Goal: Find contact information: Find contact information

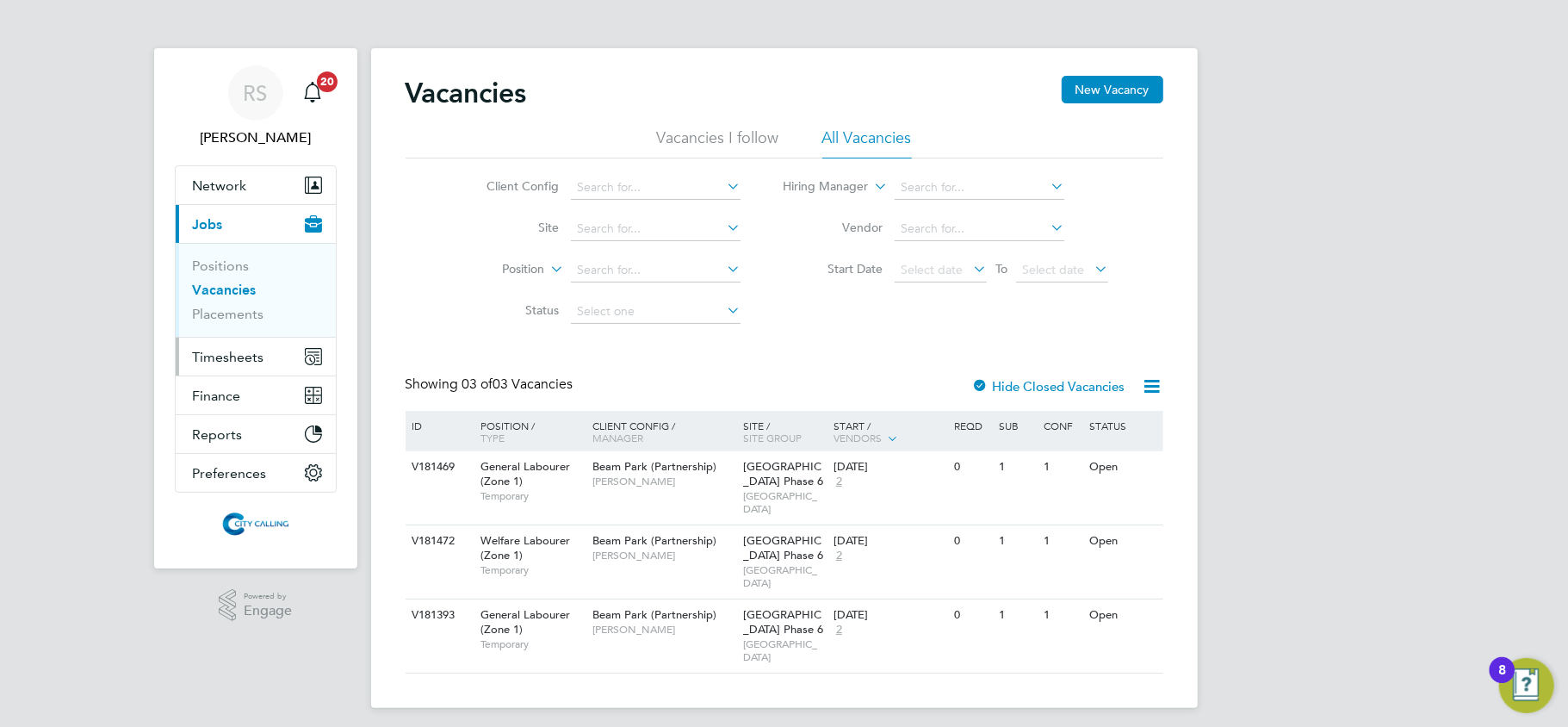
click at [221, 363] on span "Timesheets" at bounding box center [228, 357] width 72 height 17
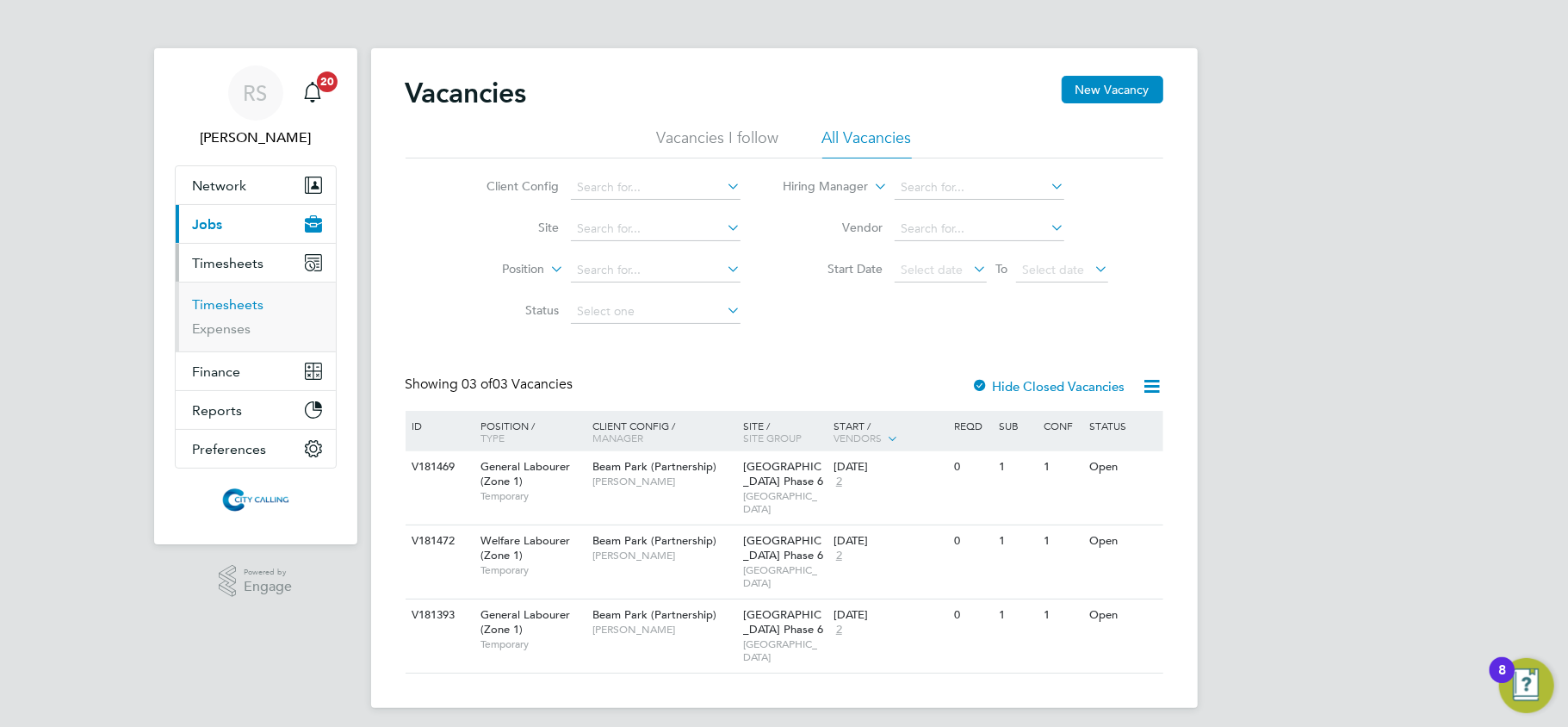
click at [231, 311] on link "Timesheets" at bounding box center [228, 304] width 72 height 17
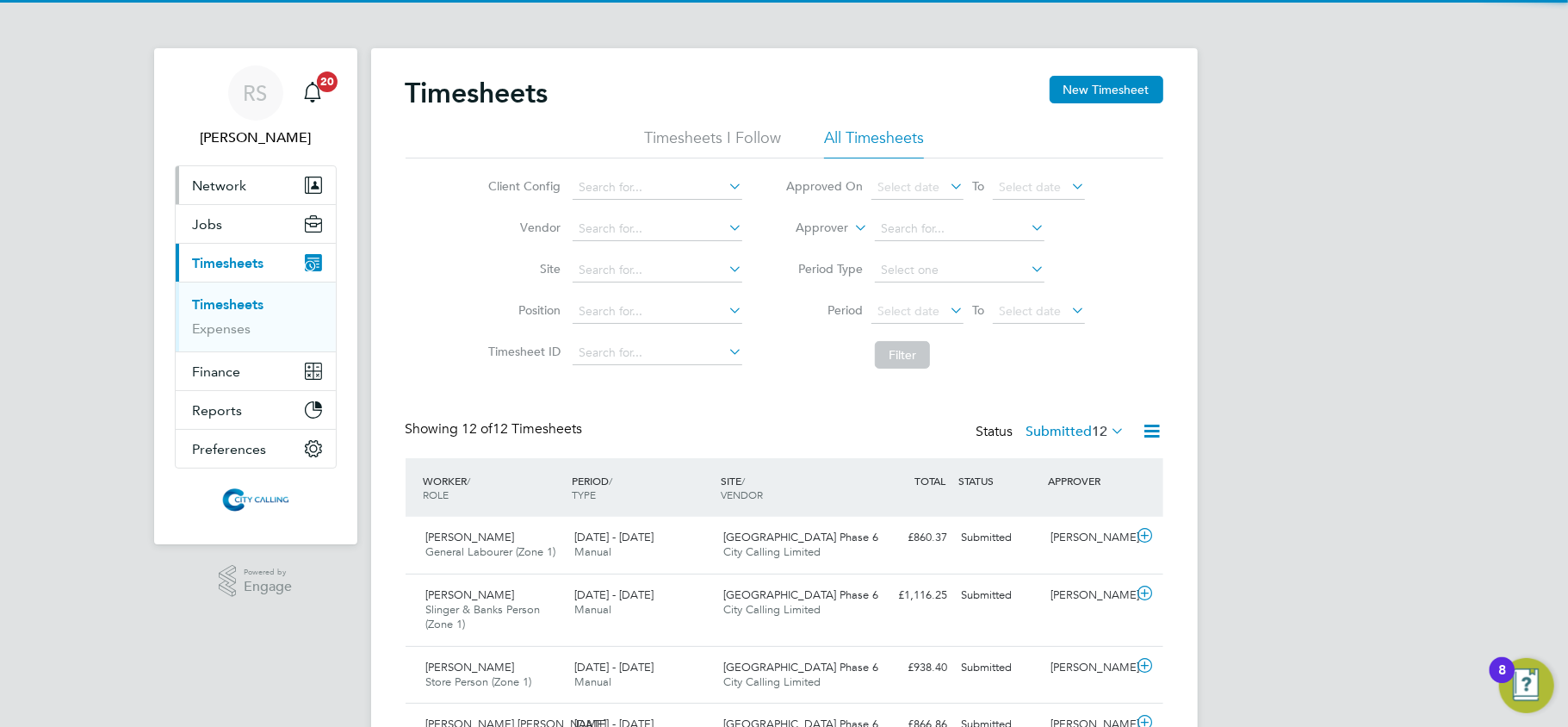
click at [214, 188] on span "Network" at bounding box center [220, 186] width 54 height 17
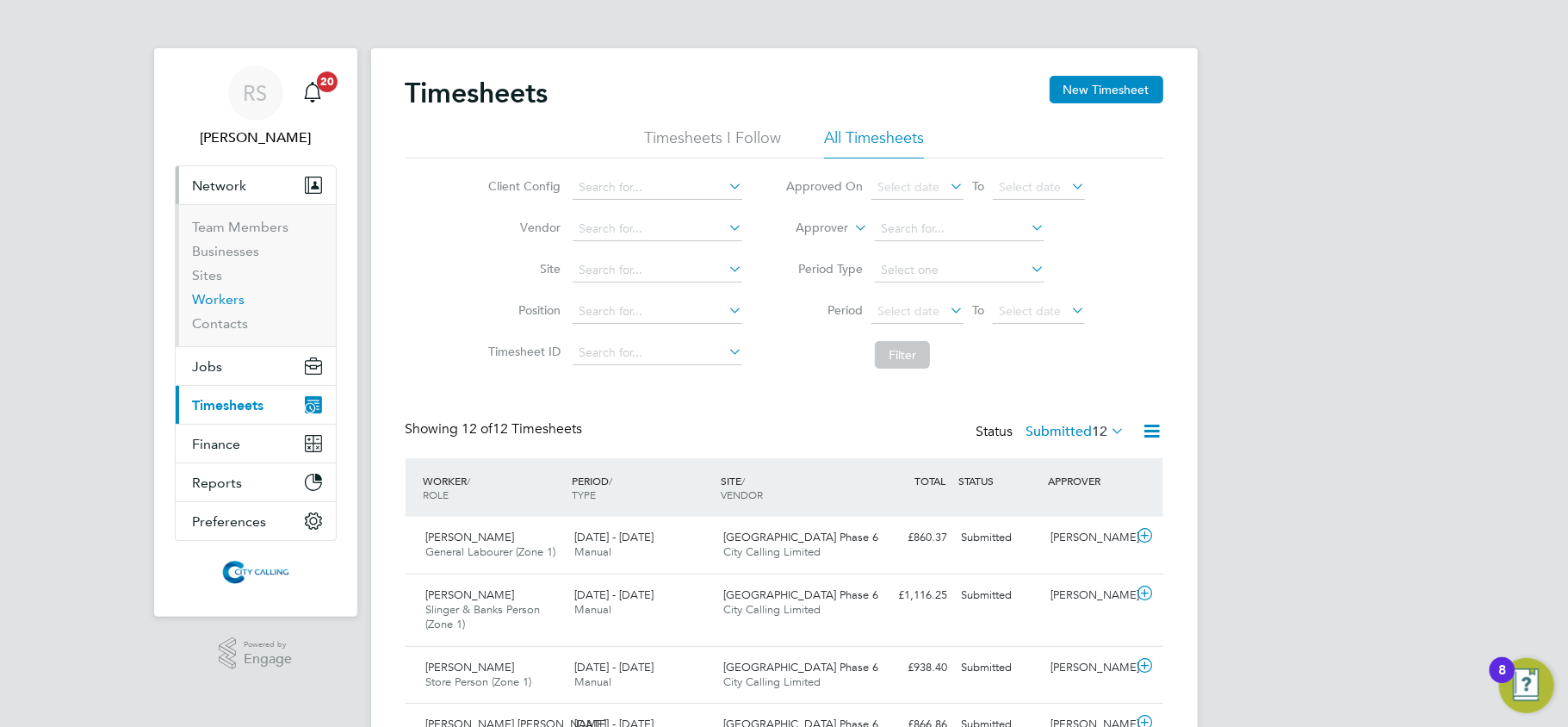
click at [231, 294] on link "Workers" at bounding box center [219, 300] width 52 height 17
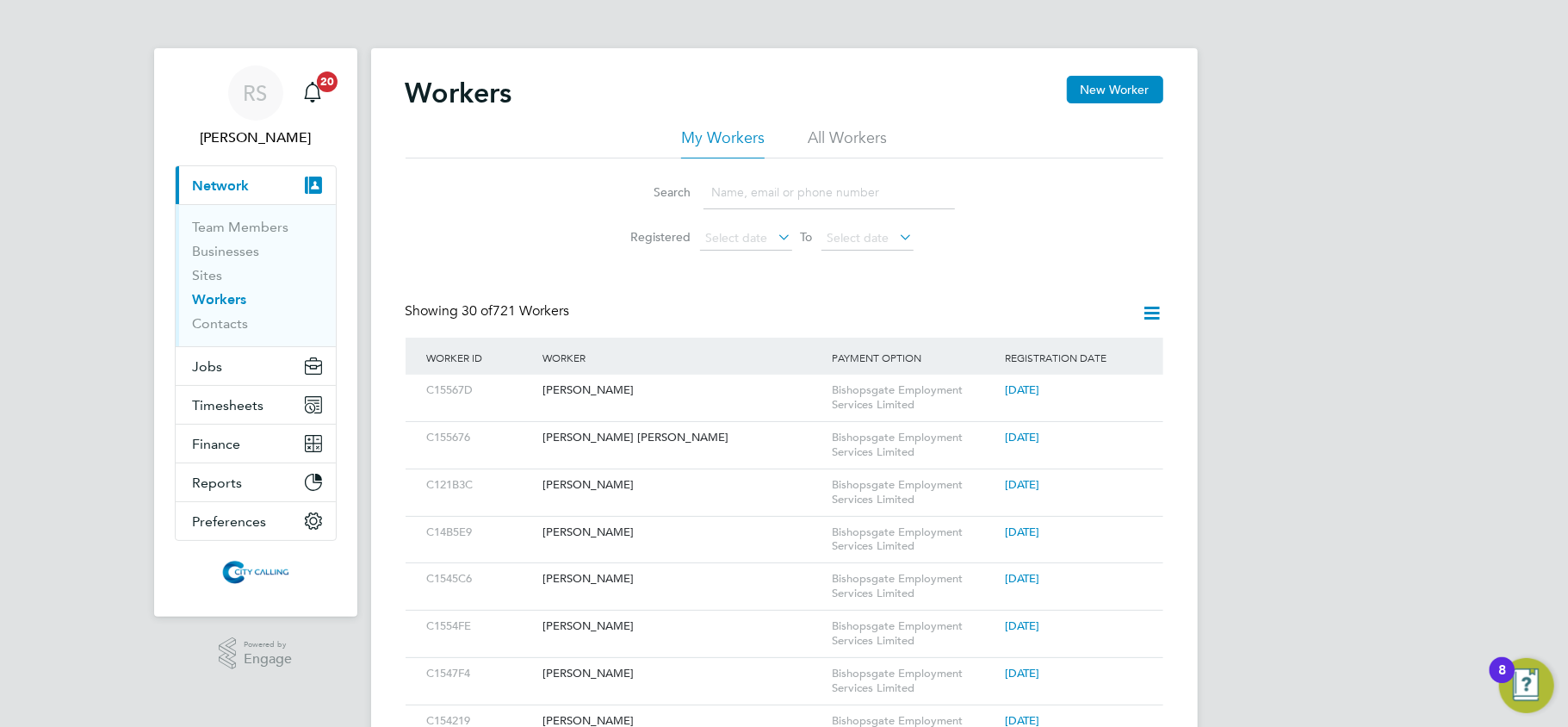
click at [766, 196] on input at bounding box center [829, 193] width 251 height 34
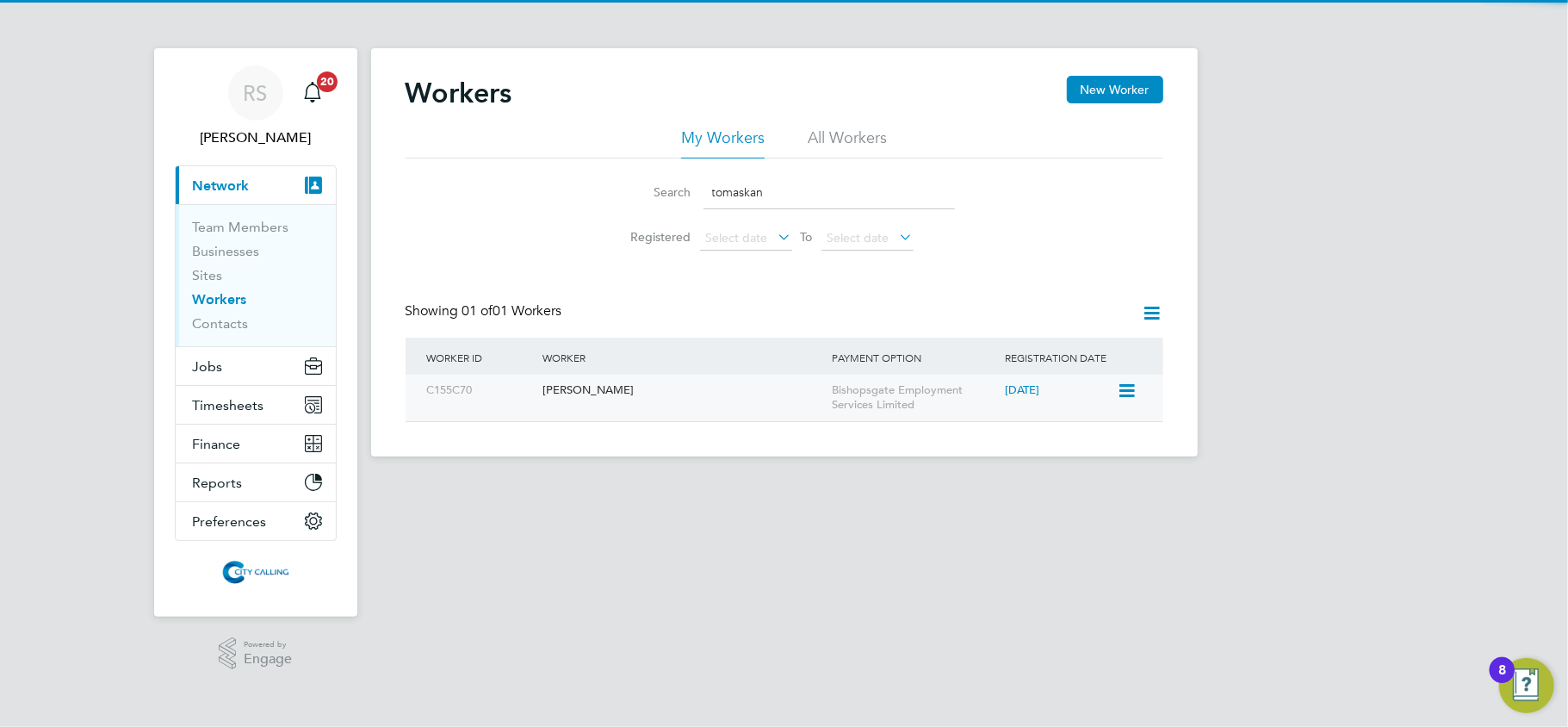
type input "tomaskan"
click at [652, 380] on div "[PERSON_NAME]" at bounding box center [682, 391] width 289 height 32
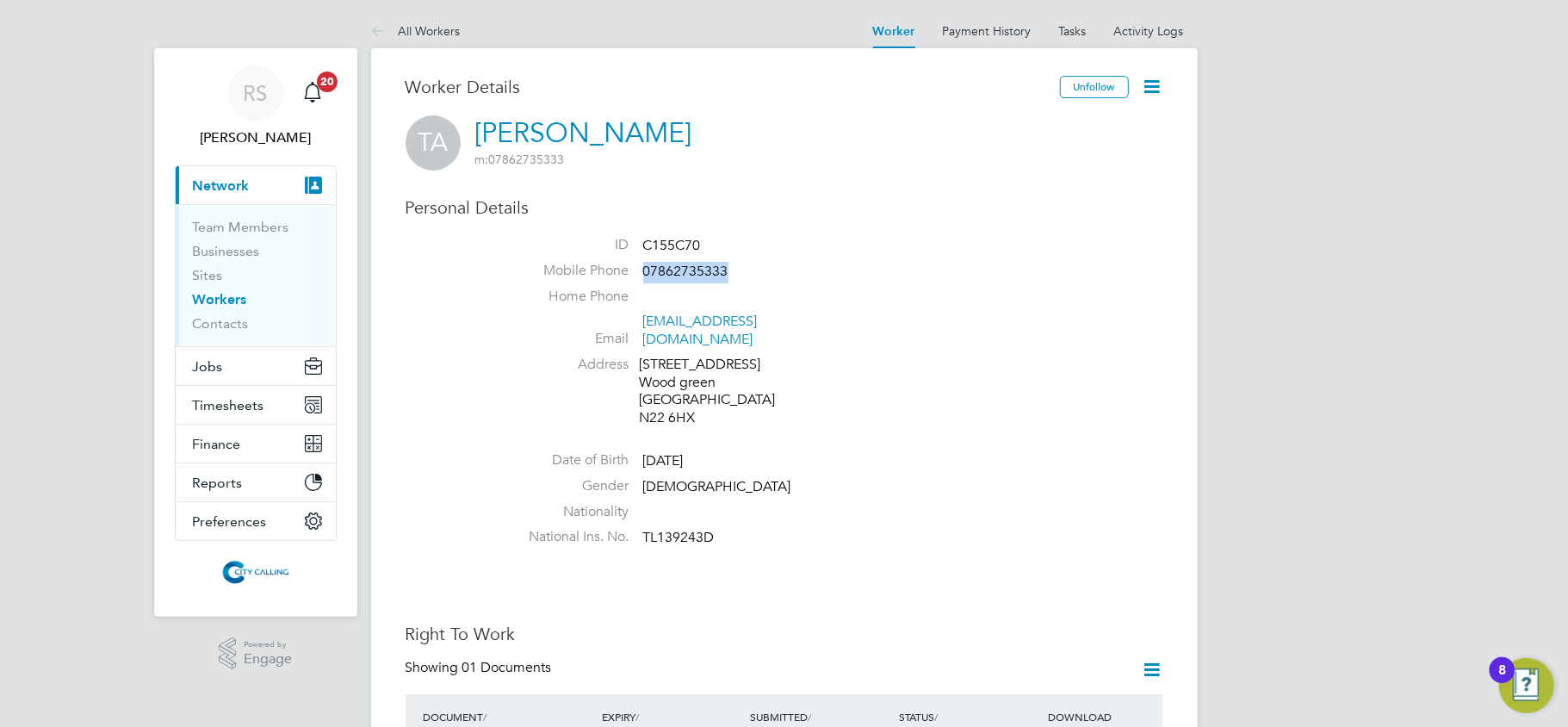
drag, startPoint x: 743, startPoint y: 271, endPoint x: 644, endPoint y: 269, distance: 99.0
click at [644, 269] on li "Mobile Phone [PHONE_NUMBER]" at bounding box center [836, 275] width 654 height 26
copy span "07862735333"
click at [641, 425] on ul "ID C155C70 Mobile Phone [PHONE_NUMBER] Home Phone Email [EMAIL_ADDRESS][DOMAIN_…" at bounding box center [836, 395] width 654 height 317
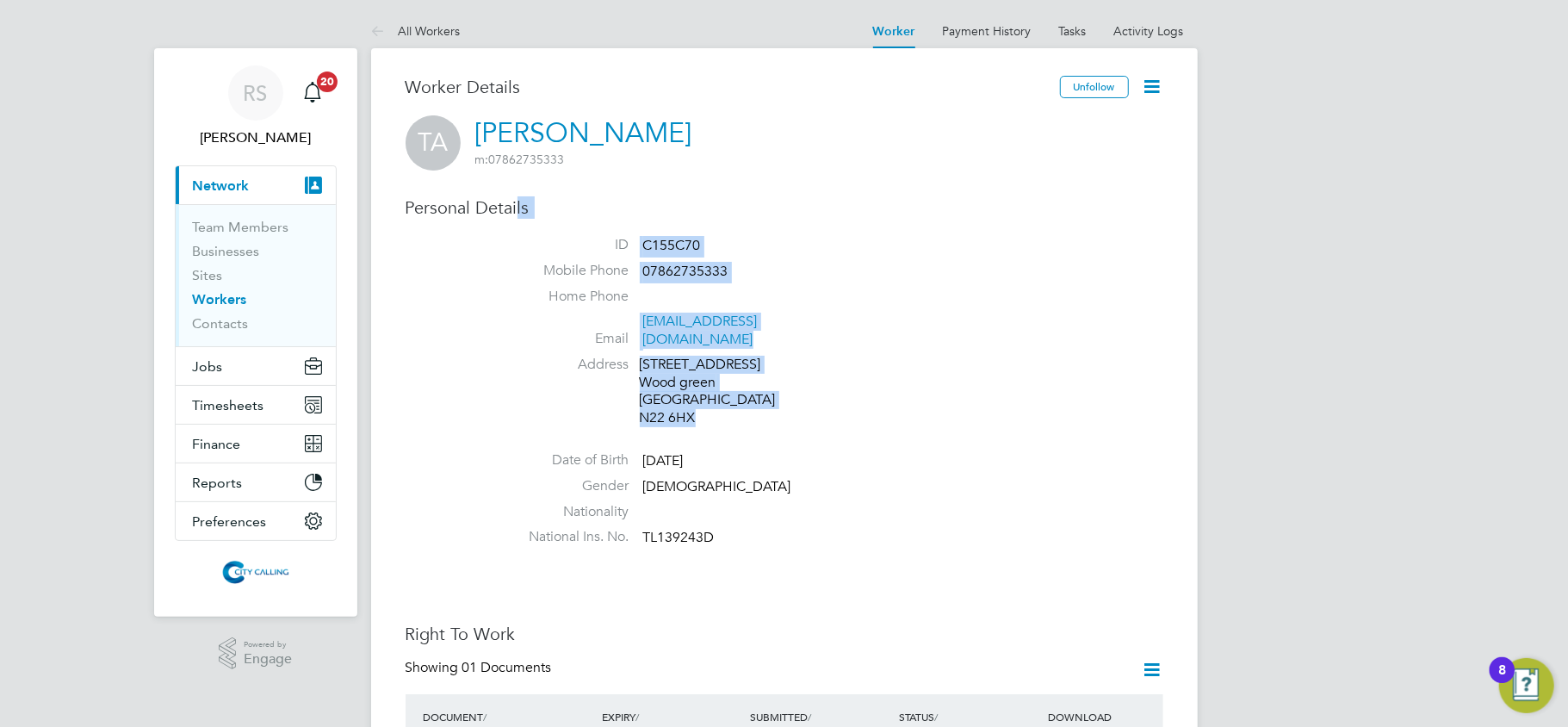
drag, startPoint x: 766, startPoint y: 410, endPoint x: 516, endPoint y: 211, distance: 319.5
click at [516, 211] on div "Personal Details ID C155C70 Mobile Phone [PHONE_NUMBER] Home Phone Email [EMAIL…" at bounding box center [784, 375] width 757 height 357
